Goal: Information Seeking & Learning: Learn about a topic

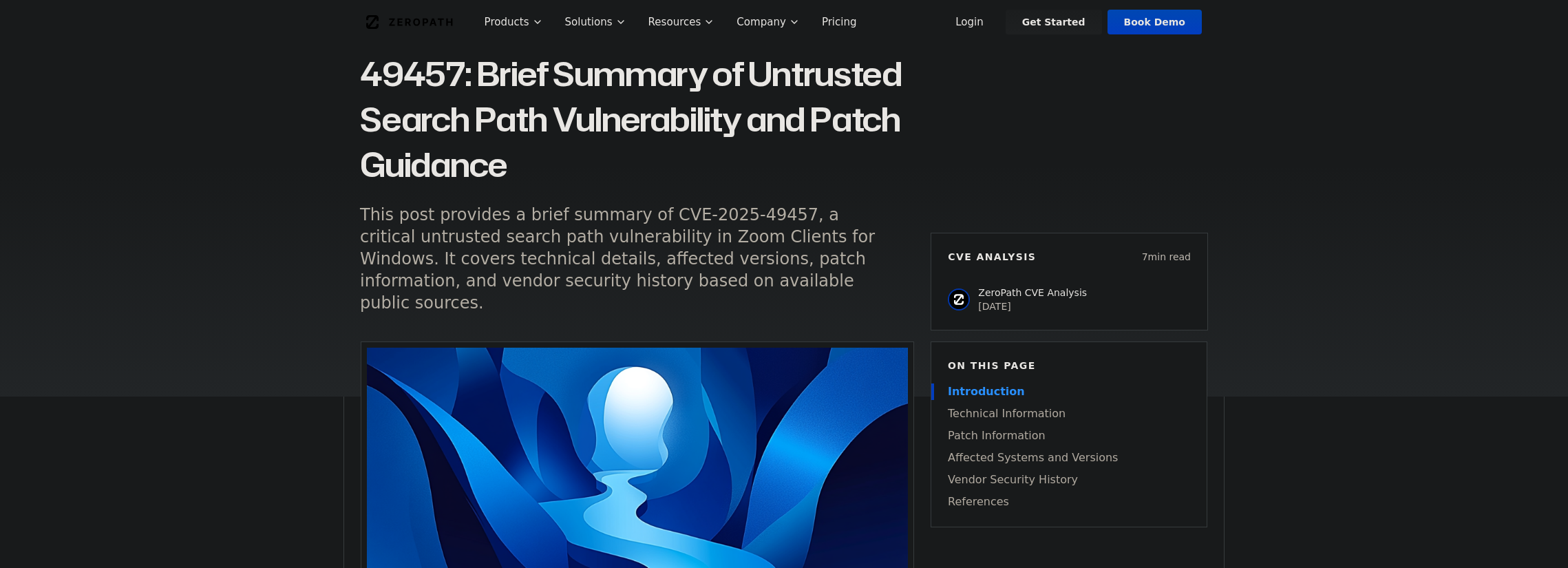
scroll to position [69, 0]
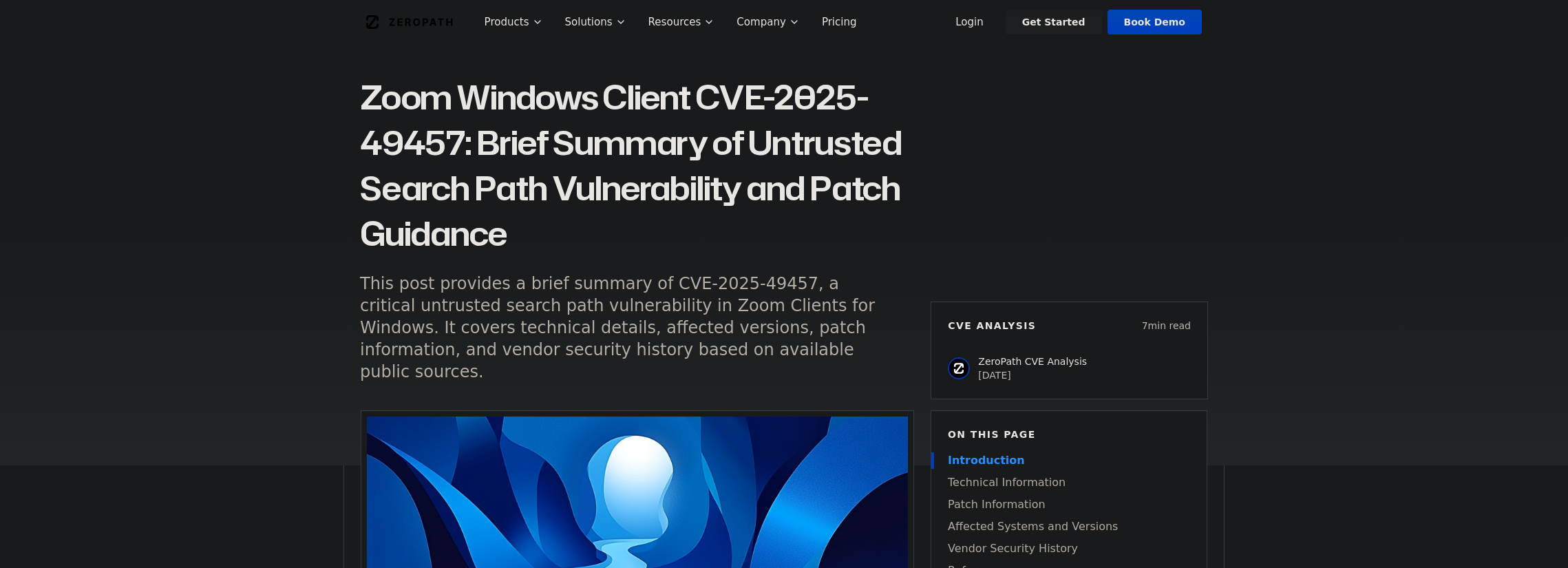
click at [370, 86] on h1 "Zoom Windows Client CVE-2025-49457: Brief Summary of Untrusted Search Path Vuln…" at bounding box center [636, 165] width 554 height 182
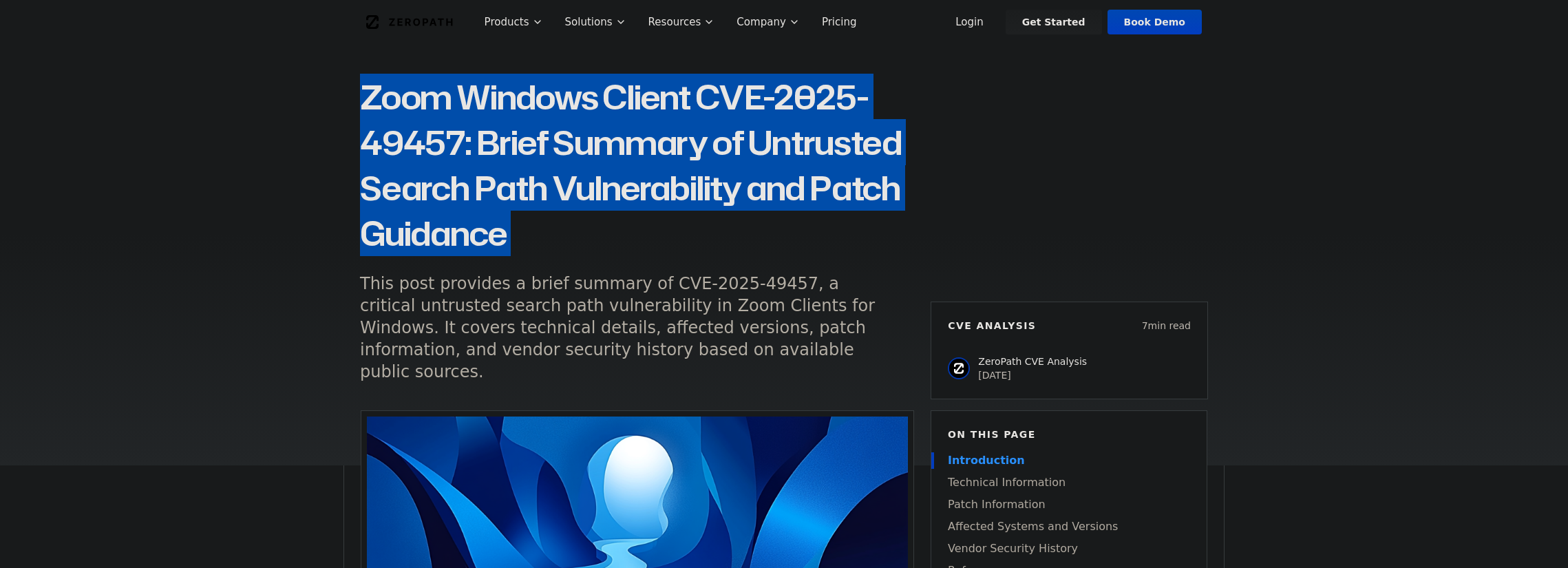
click at [370, 86] on h1 "Zoom Windows Client CVE-2025-49457: Brief Summary of Untrusted Search Path Vuln…" at bounding box center [636, 165] width 554 height 182
click at [696, 230] on h1 "Zoom Windows Client CVE-2025-49457: Brief Summary of Untrusted Search Path Vuln…" at bounding box center [636, 165] width 554 height 182
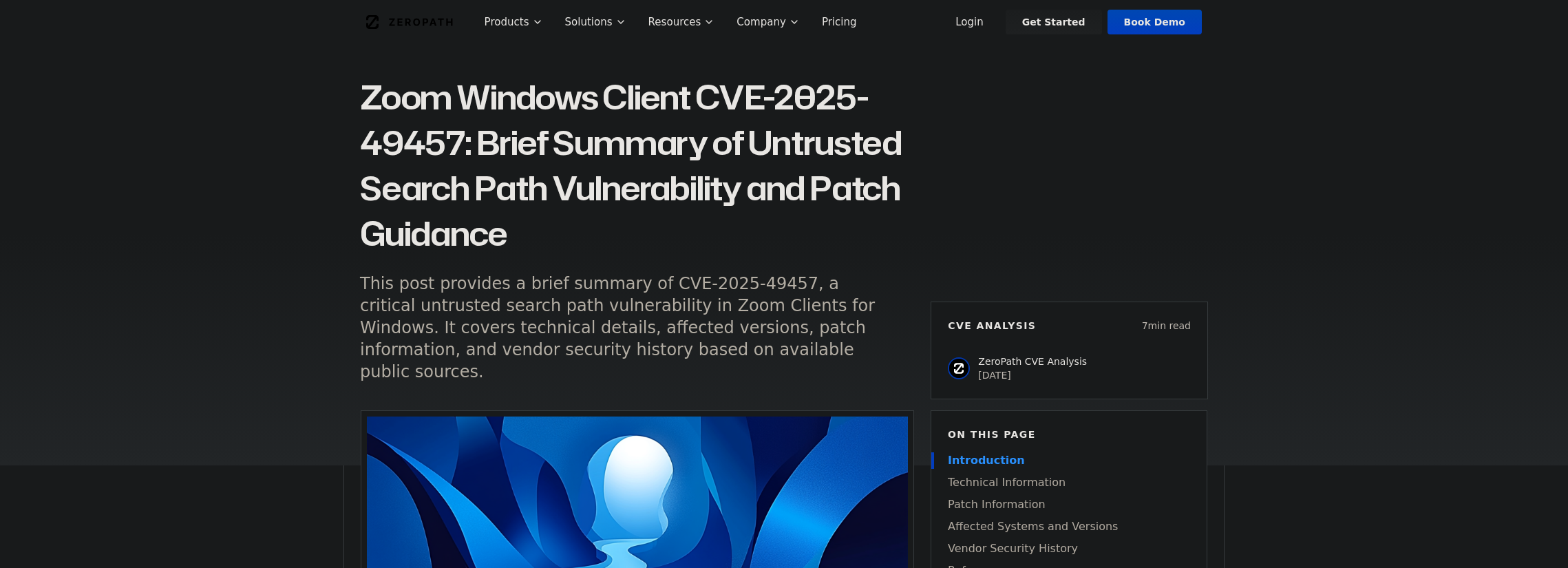
click at [697, 230] on h1 "Zoom Windows Client CVE-2025-49457: Brief Summary of Untrusted Search Path Vuln…" at bounding box center [636, 165] width 554 height 182
click at [605, 184] on h1 "Zoom Windows Client CVE-2025-49457: Brief Summary of Untrusted Search Path Vuln…" at bounding box center [636, 165] width 554 height 182
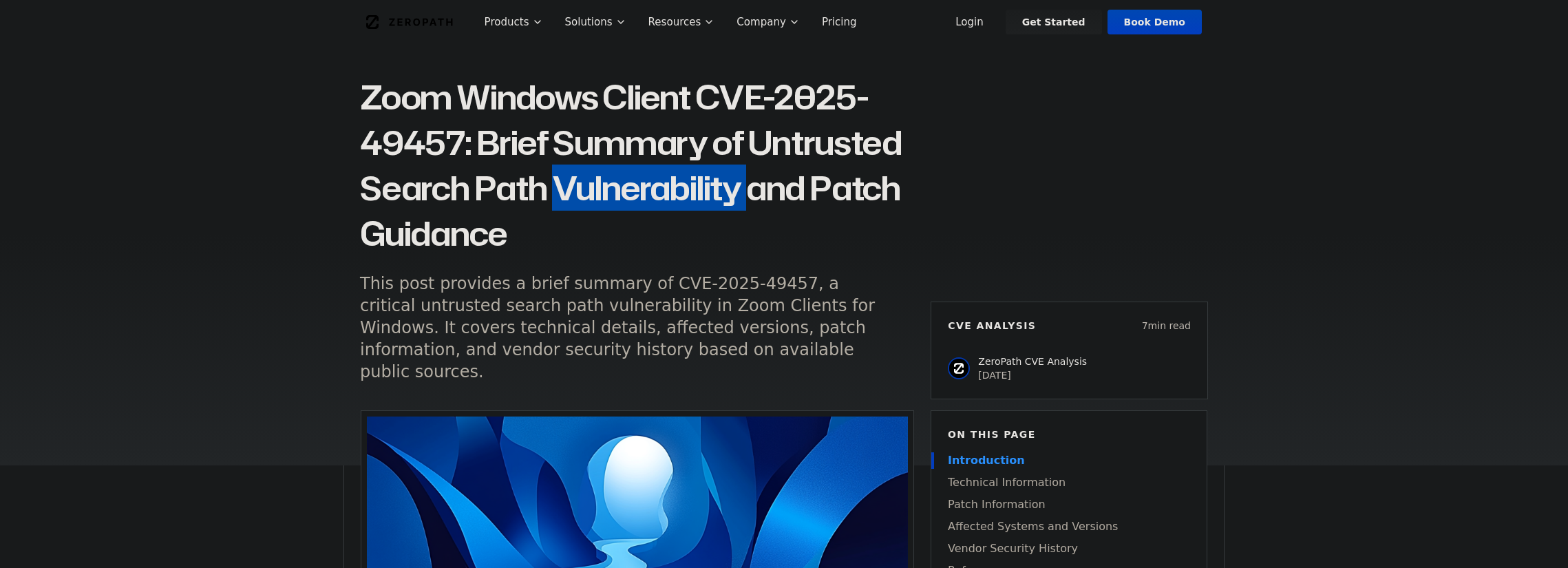
click at [605, 184] on h1 "Zoom Windows Client CVE-2025-49457: Brief Summary of Untrusted Search Path Vuln…" at bounding box center [636, 165] width 554 height 182
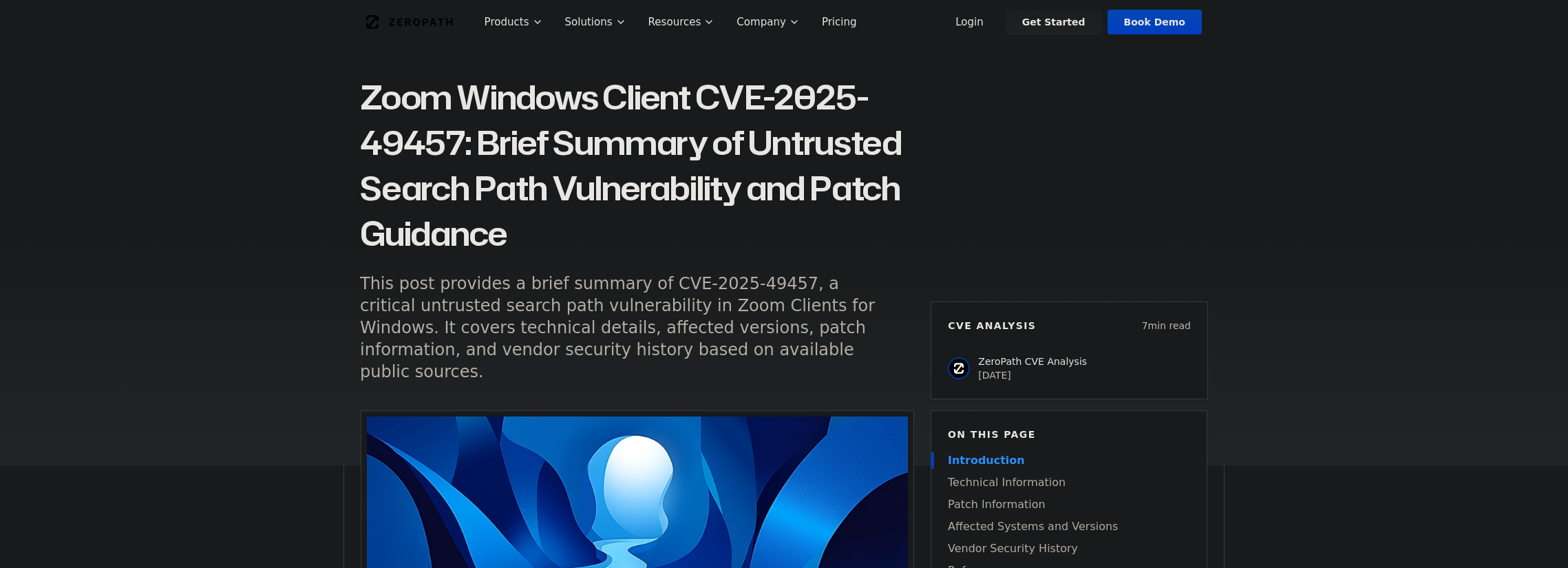
click at [541, 105] on h1 "Zoom Windows Client CVE-2025-49457: Brief Summary of Untrusted Search Path Vuln…" at bounding box center [636, 165] width 554 height 182
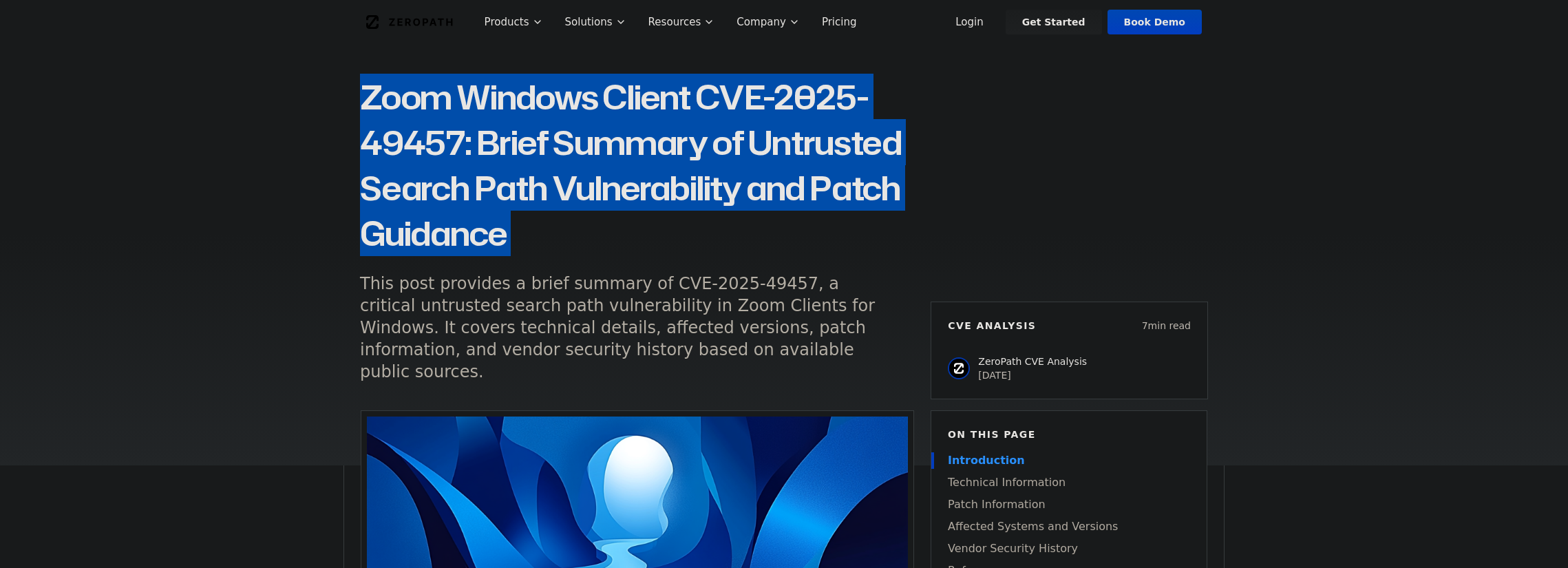
click at [541, 107] on h1 "Zoom Windows Client CVE-2025-49457: Brief Summary of Untrusted Search Path Vuln…" at bounding box center [636, 165] width 554 height 182
click at [539, 110] on h1 "Zoom Windows Client CVE-2025-49457: Brief Summary of Untrusted Search Path Vuln…" at bounding box center [636, 165] width 554 height 182
click at [576, 213] on h1 "Zoom Windows Client CVE-2025-49457: Brief Summary of Untrusted Search Path Vuln…" at bounding box center [636, 165] width 554 height 182
click at [576, 213] on h1 "Zoom Windows Client CVE-2025-49457: Brief Summary of Untrusted Search Path Vuln…" at bounding box center [636, 165] width 554 height 182
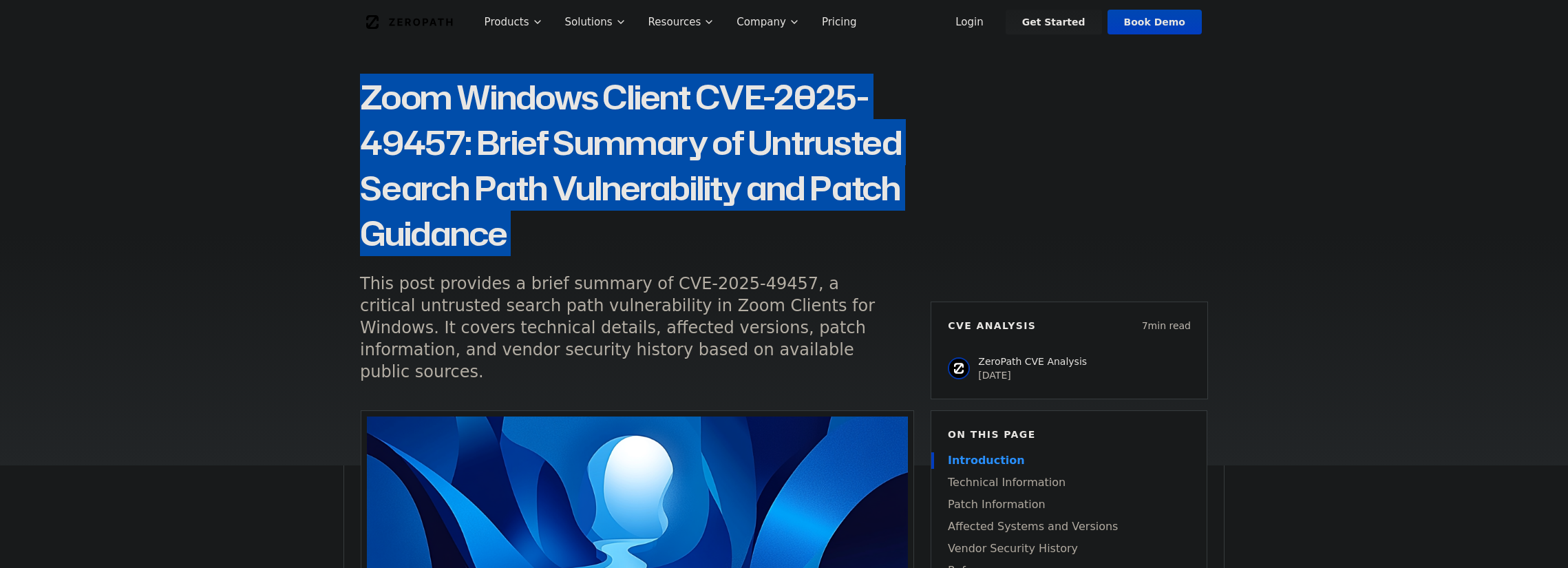
click at [568, 213] on h1 "Zoom Windows Client CVE-2025-49457: Brief Summary of Untrusted Search Path Vuln…" at bounding box center [636, 165] width 554 height 182
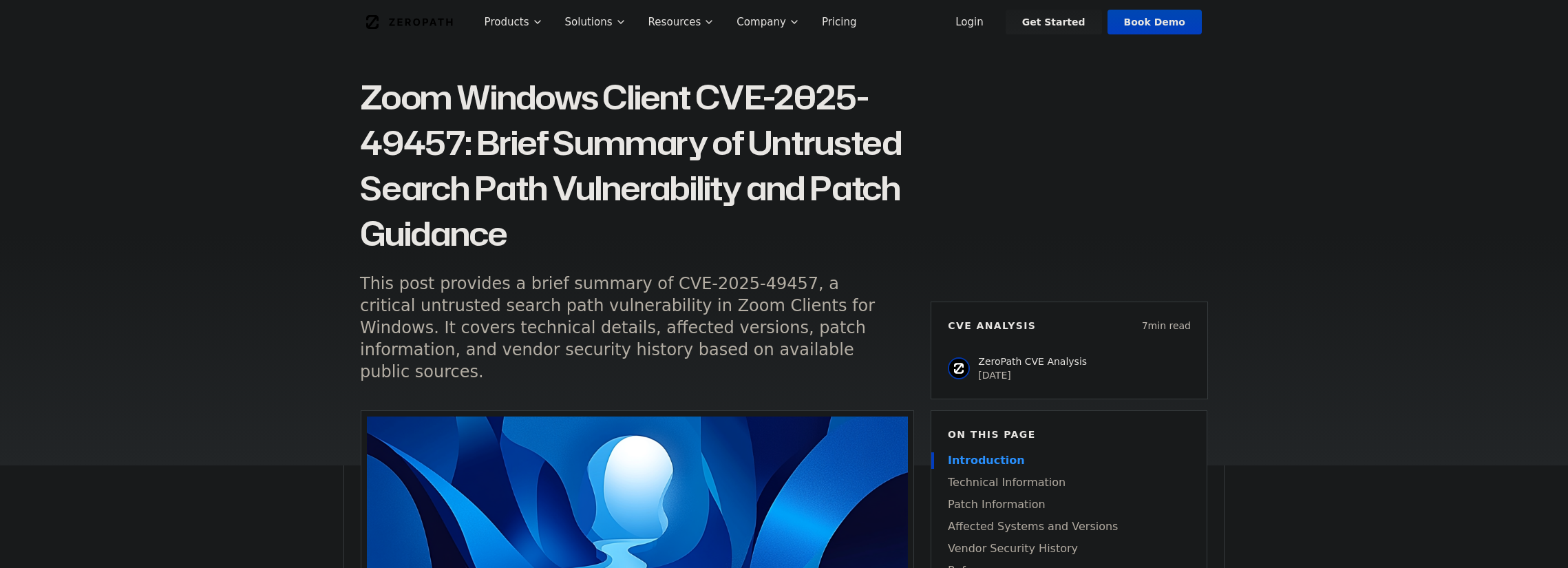
click at [558, 217] on h1 "Zoom Windows Client CVE-2025-49457: Brief Summary of Untrusted Search Path Vuln…" at bounding box center [636, 165] width 554 height 182
click at [554, 221] on h1 "Zoom Windows Client CVE-2025-49457: Brief Summary of Untrusted Search Path Vuln…" at bounding box center [636, 165] width 554 height 182
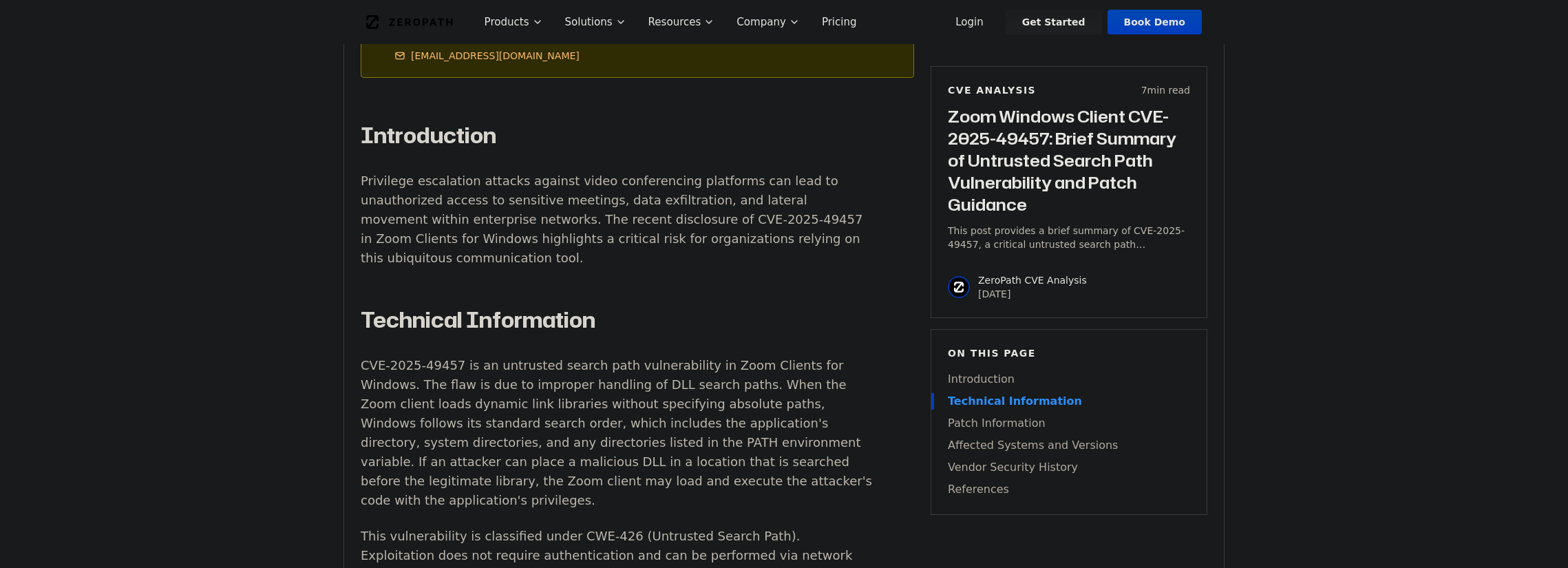
scroll to position [757, 0]
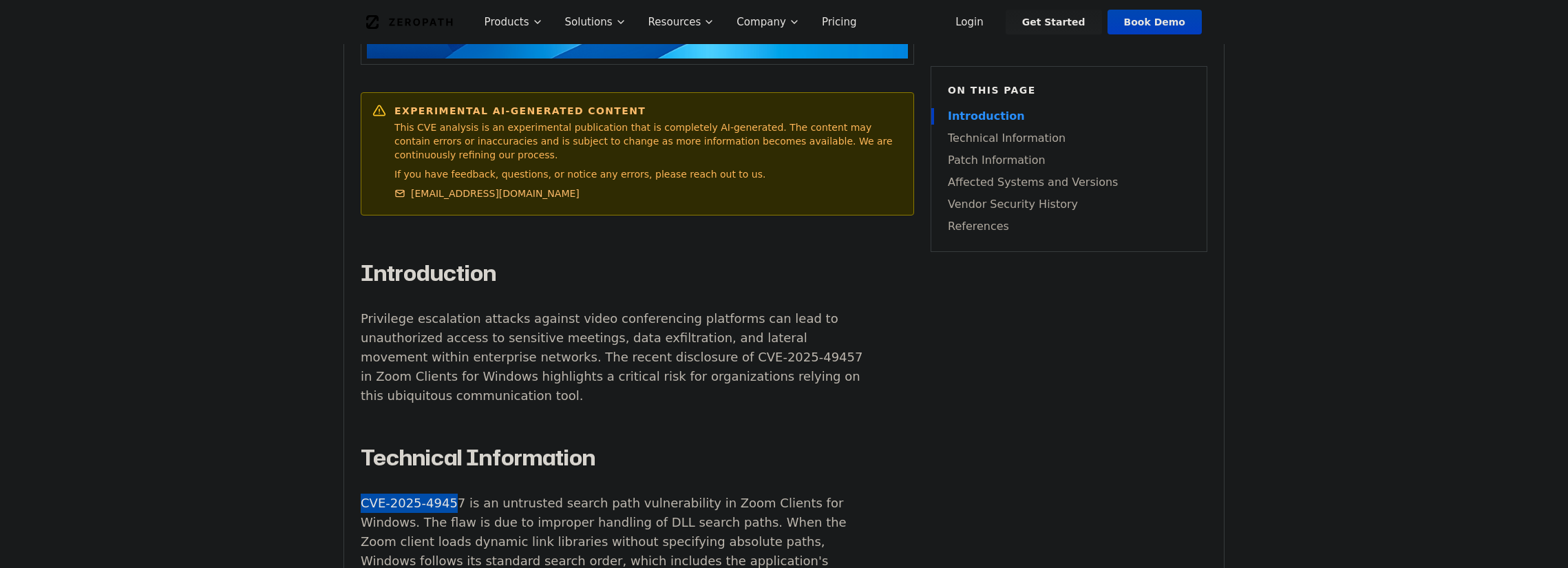
drag, startPoint x: 446, startPoint y: 467, endPoint x: 427, endPoint y: 456, distance: 22.0
click at [450, 493] on p "CVE-2025-49457 is an untrusted search path vulnerability in Zoom Clients for Wi…" at bounding box center [616, 570] width 512 height 154
drag, startPoint x: 450, startPoint y: 464, endPoint x: 350, endPoint y: 467, distance: 100.0
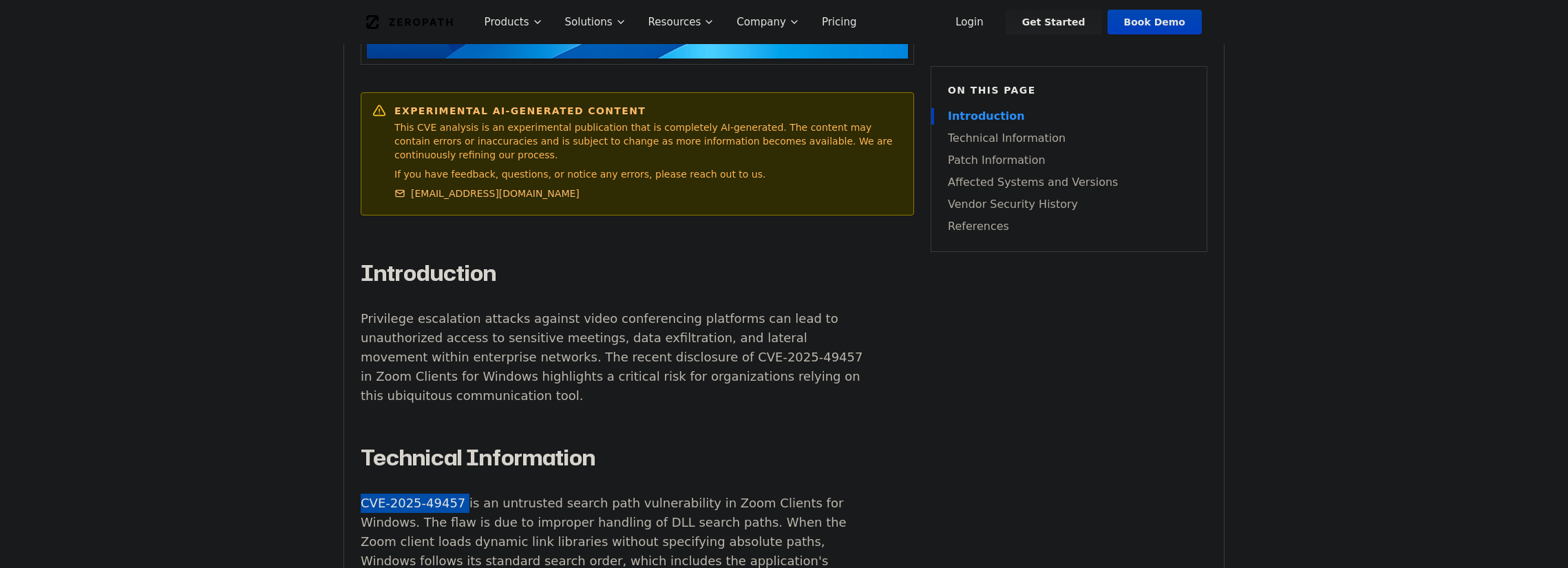
copy p "CVE-2025-49457"
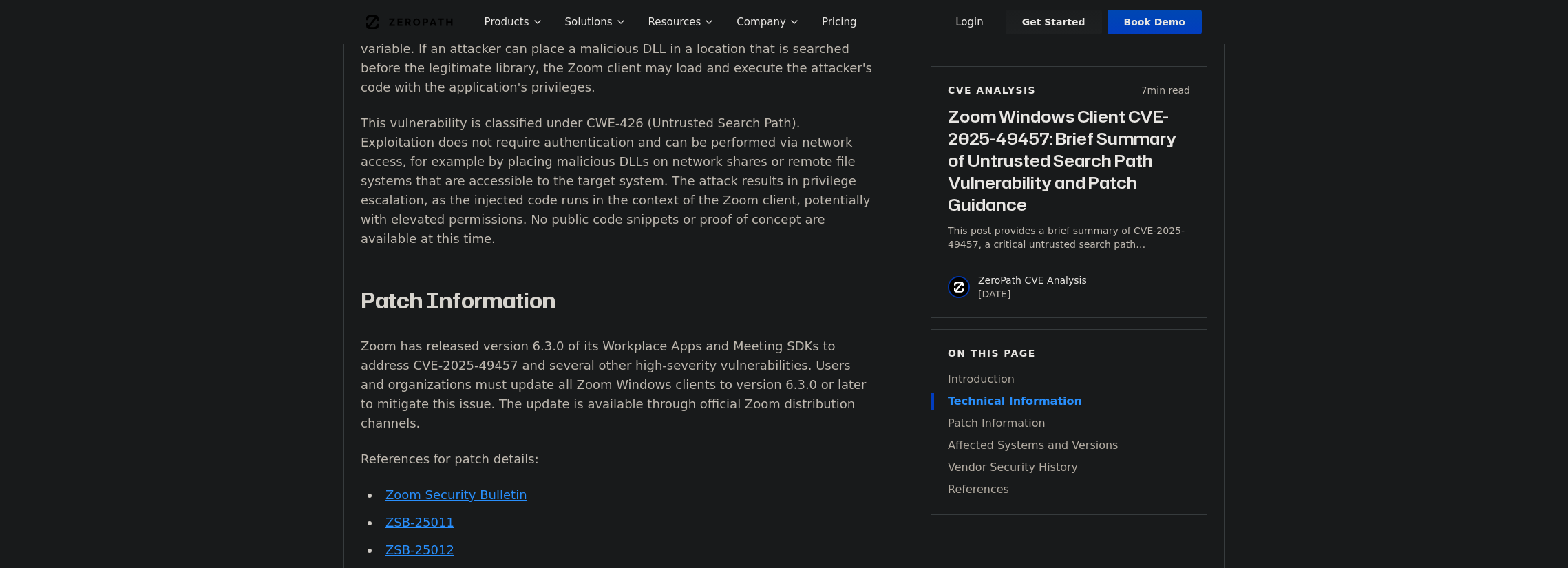
scroll to position [1377, 0]
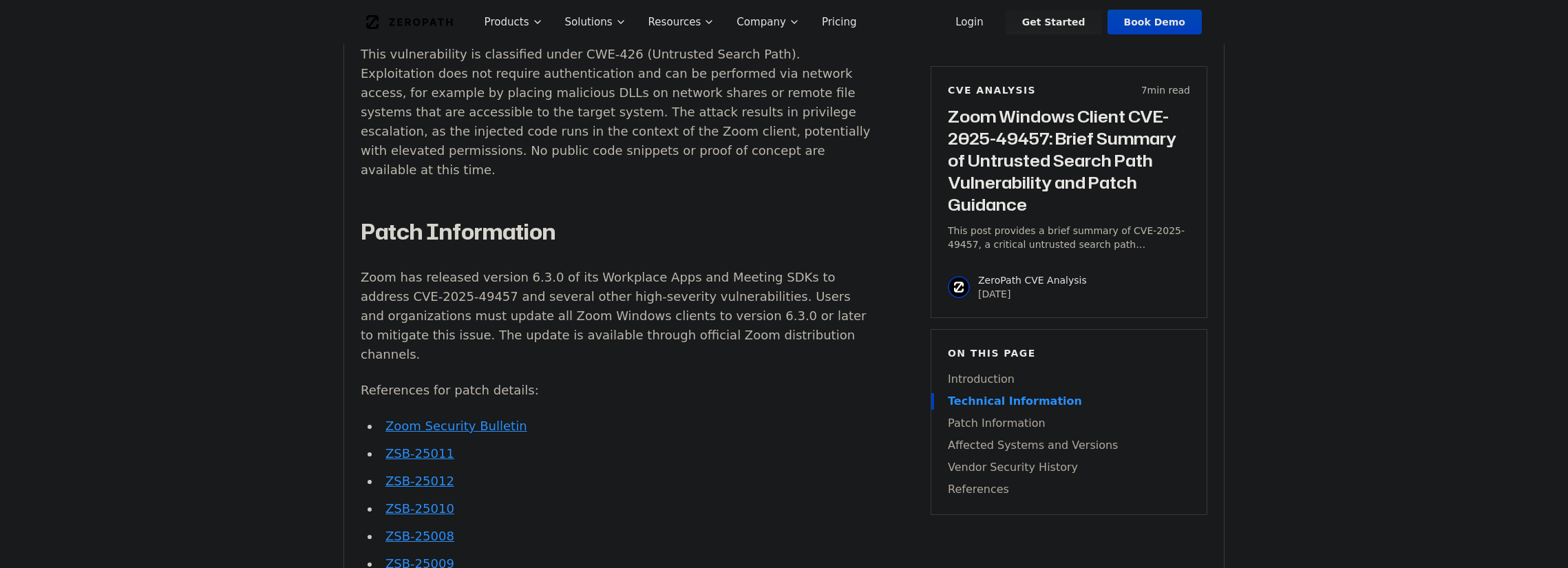
click at [758, 227] on div "Introduction Privilege escalation attacks against video conferencing platforms …" at bounding box center [616, 477] width 512 height 1674
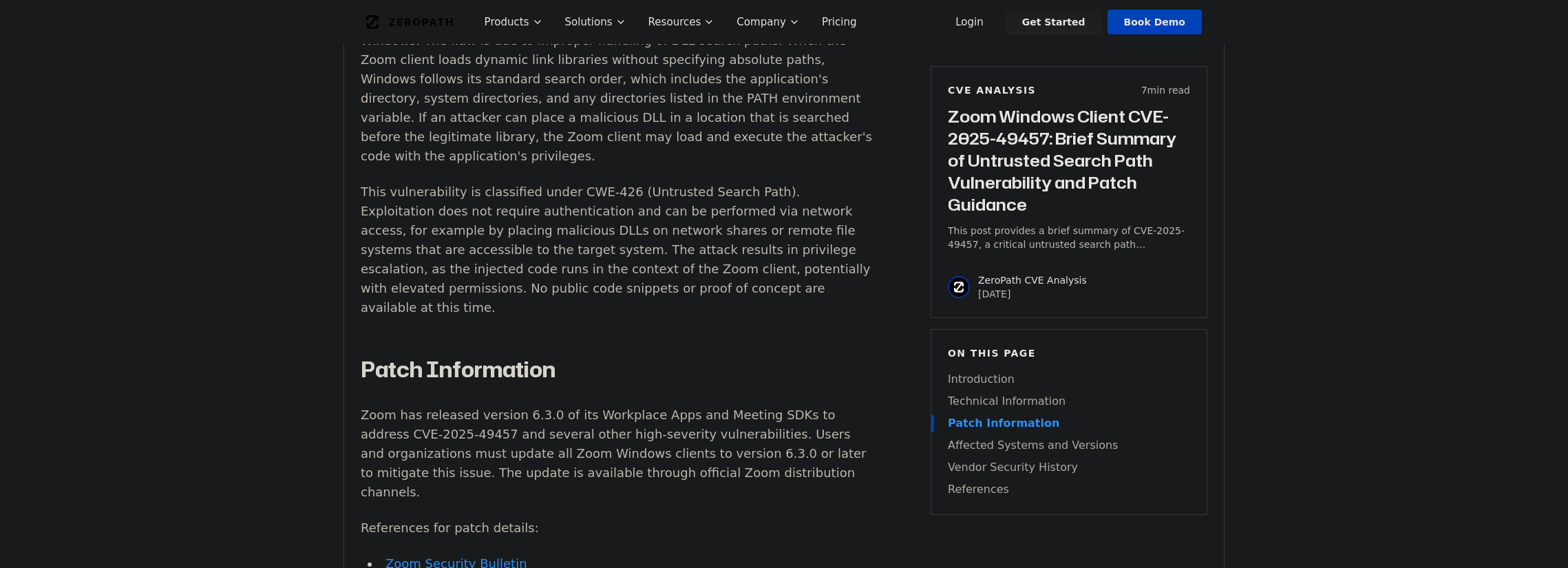
scroll to position [1170, 0]
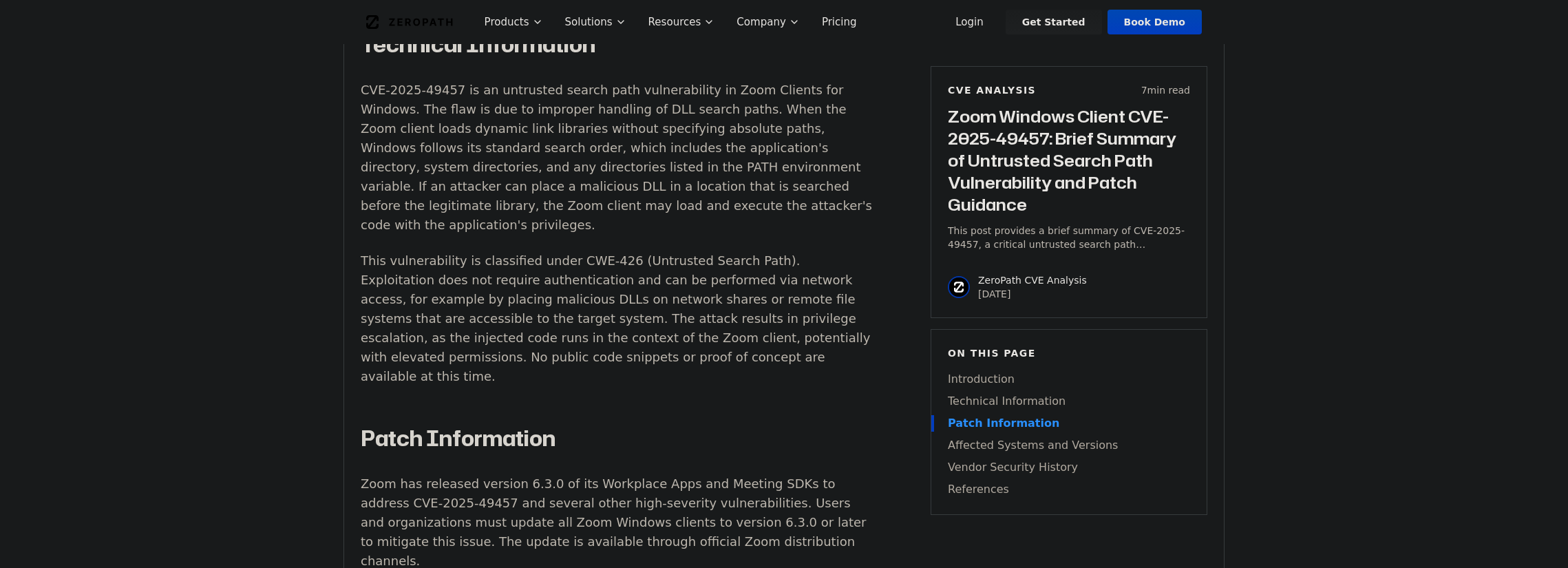
drag, startPoint x: 536, startPoint y: 448, endPoint x: 511, endPoint y: 447, distance: 25.0
click at [511, 474] on p "Zoom has released version 6.3.0 of its Workplace Apps and Meeting SDKs to addre…" at bounding box center [616, 522] width 512 height 96
copy p "6.3.0"
click at [658, 287] on p "This vulnerability is classified under CWE-426 (Untrusted Search Path). Exploit…" at bounding box center [616, 318] width 512 height 135
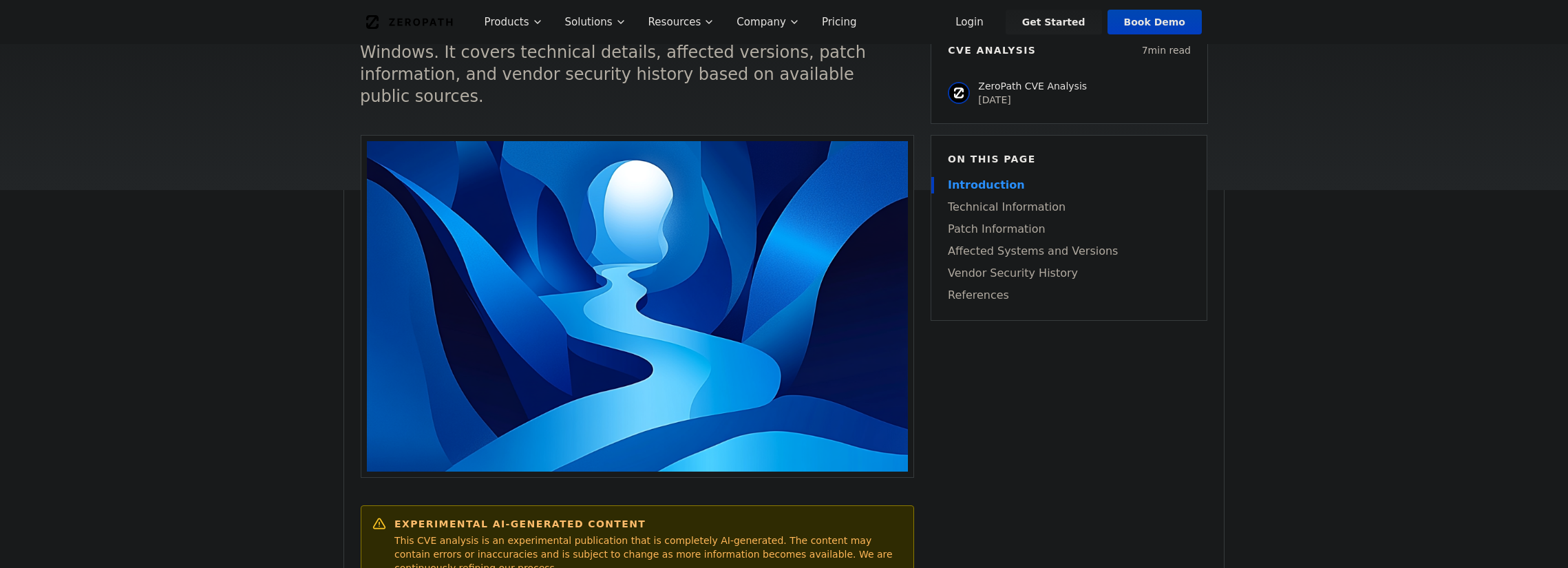
scroll to position [207, 0]
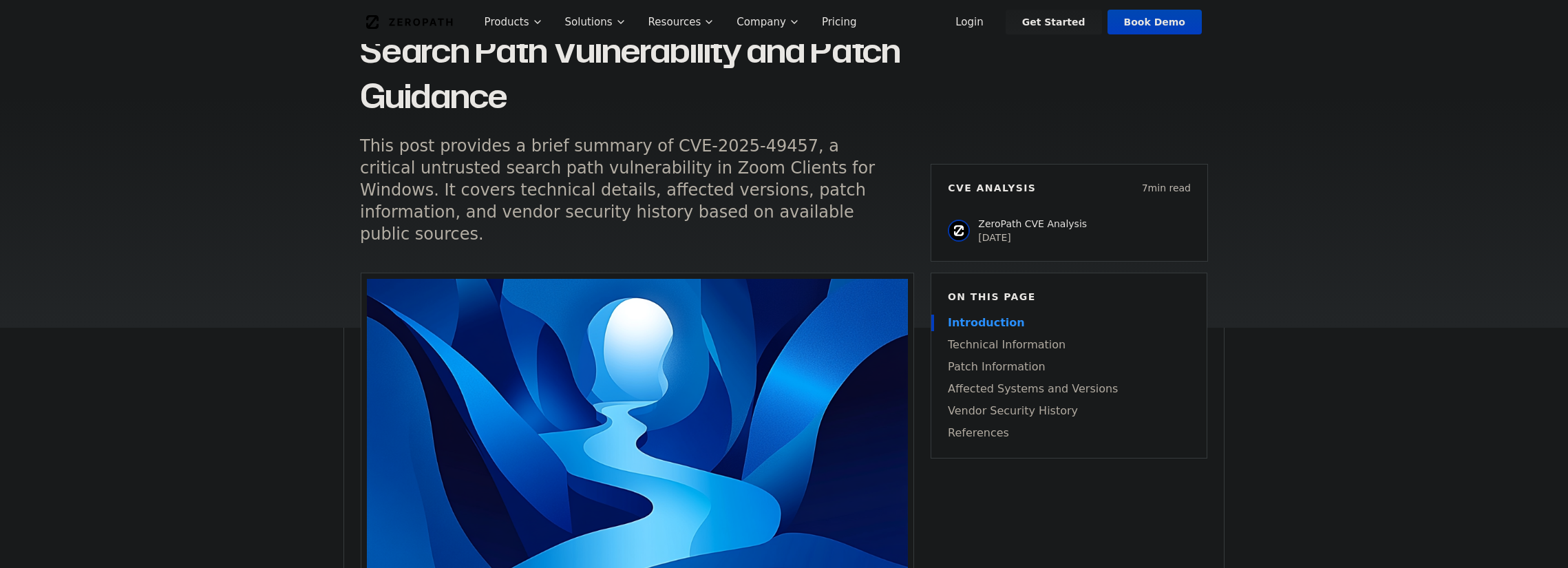
click at [747, 201] on h5 "This post provides a brief summary of CVE-2025-49457, a critical untrusted sear…" at bounding box center [624, 189] width 529 height 110
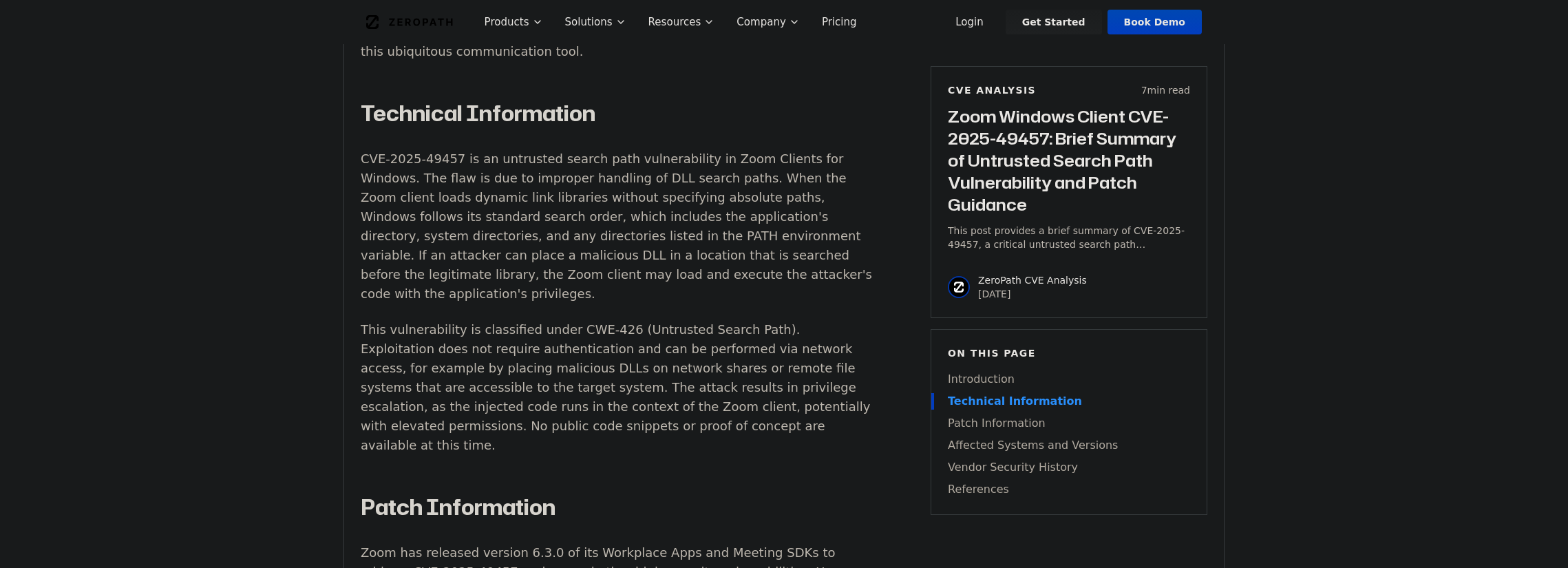
scroll to position [1238, 0]
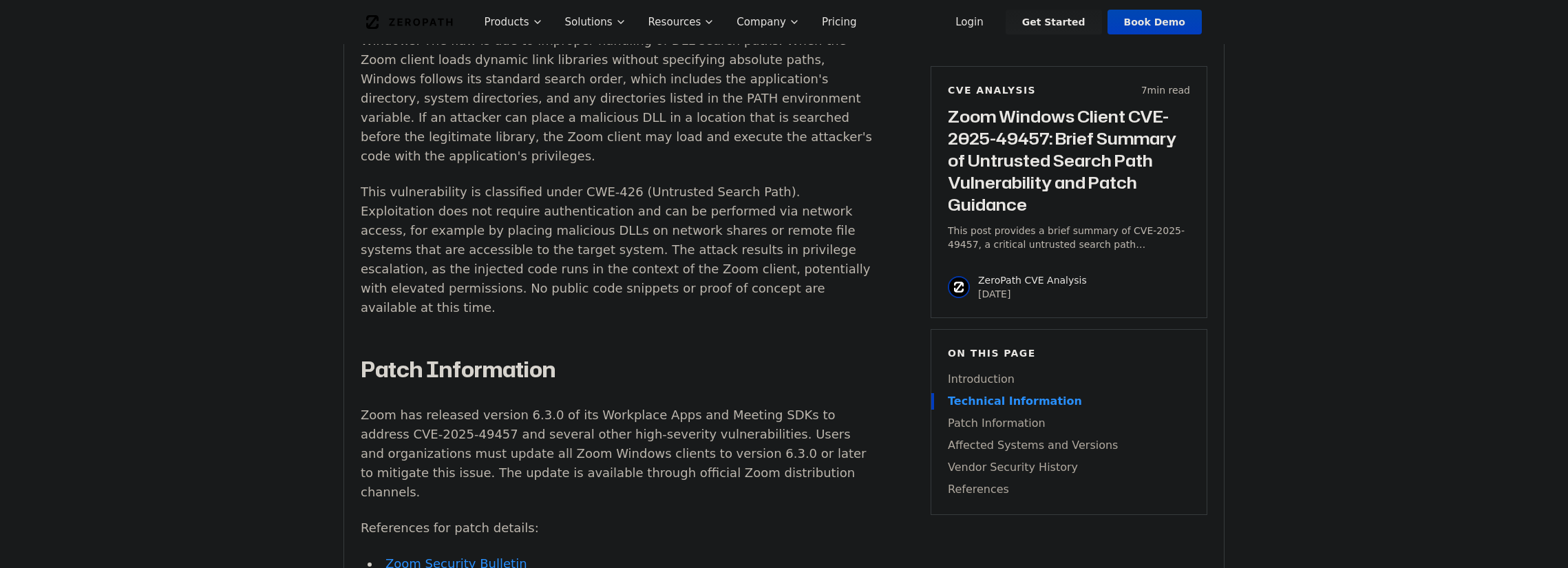
click at [717, 260] on p "This vulnerability is classified under CWE-426 (Untrusted Search Path). Exploit…" at bounding box center [616, 250] width 512 height 135
